Goal: Information Seeking & Learning: Find specific fact

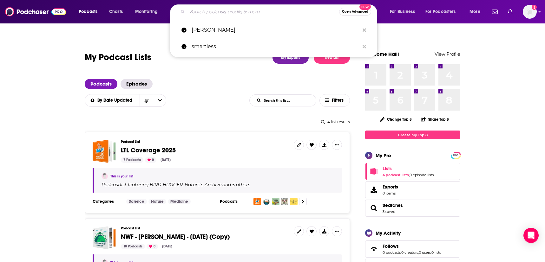
click at [216, 14] on input "Search podcasts, credits, & more..." at bounding box center [263, 12] width 152 height 10
click at [208, 27] on p "[PERSON_NAME]" at bounding box center [275, 30] width 168 height 16
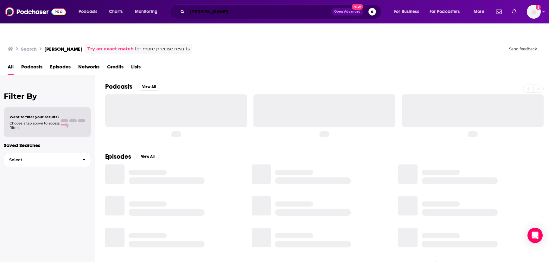
click at [226, 12] on input "[PERSON_NAME]" at bounding box center [259, 12] width 144 height 10
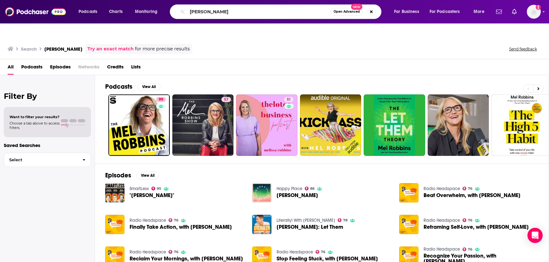
click at [346, 9] on button "Open Advanced New" at bounding box center [347, 12] width 32 height 8
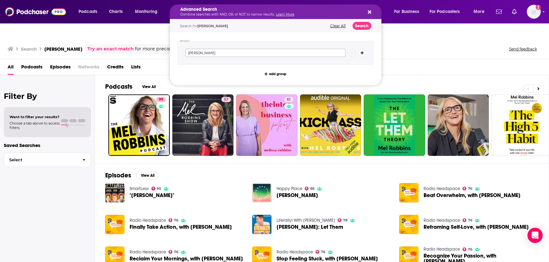
click at [217, 51] on input "[PERSON_NAME]" at bounding box center [265, 53] width 160 height 8
click at [281, 76] on span "add group" at bounding box center [277, 73] width 17 height 3
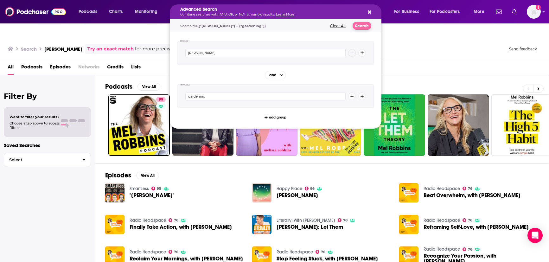
type input "gardening"
click at [360, 28] on button "Search" at bounding box center [362, 26] width 19 height 8
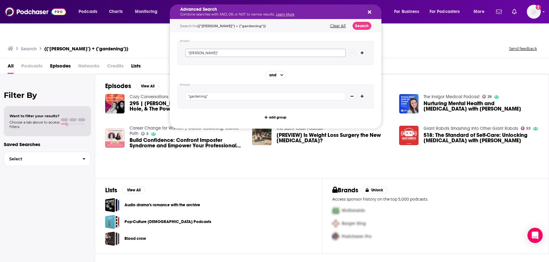
click at [219, 53] on input ""[PERSON_NAME]"" at bounding box center [265, 53] width 160 height 8
click at [351, 98] on icon "Search podcasts, credits, & more..." at bounding box center [352, 96] width 3 height 4
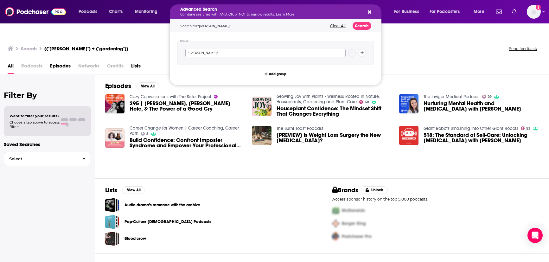
click at [226, 56] on input ""[PERSON_NAME]"" at bounding box center [265, 53] width 160 height 8
type input ""[PERSON_NAME]" and gardening"
click at [363, 26] on button "Search" at bounding box center [362, 26] width 19 height 8
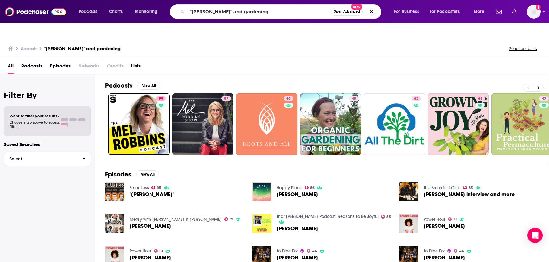
click at [59, 61] on span "Episodes" at bounding box center [60, 67] width 21 height 13
